Goal: Contribute content: Add original content to the website for others to see

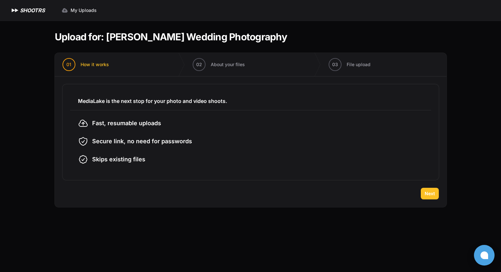
click at [434, 196] on span "Next" at bounding box center [430, 193] width 10 height 6
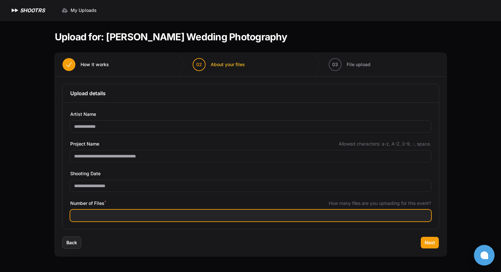
click at [140, 214] on input "Number of Files *" at bounding box center [250, 215] width 361 height 12
type input "****"
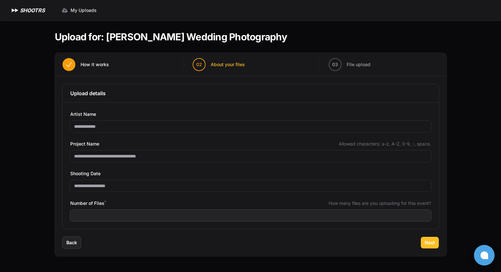
click at [432, 244] on span "Next" at bounding box center [430, 242] width 10 height 6
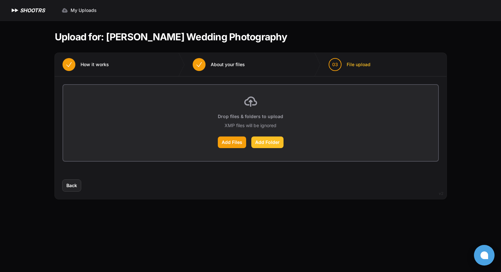
click at [265, 144] on label "Add Folder" at bounding box center [267, 142] width 32 height 12
click at [0, 0] on input "Add Folder" at bounding box center [0, 0] width 0 height 0
click at [232, 139] on label "Add Files" at bounding box center [232, 142] width 28 height 12
click at [0, 0] on input "Add Files" at bounding box center [0, 0] width 0 height 0
